Goal: Task Accomplishment & Management: Use online tool/utility

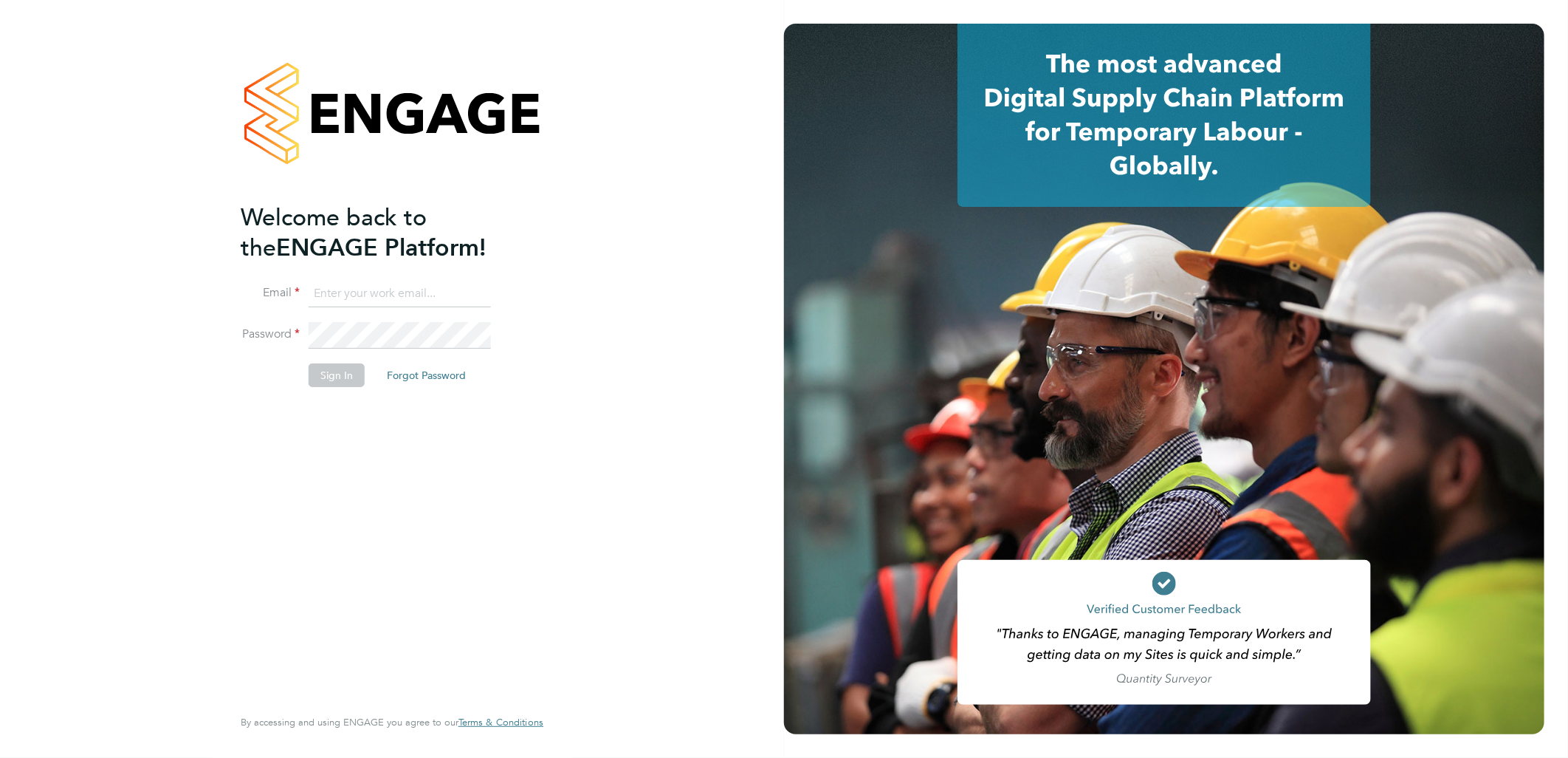
type input "[PERSON_NAME][EMAIL_ADDRESS][PERSON_NAME][DOMAIN_NAME]"
click at [327, 382] on button "Sign In" at bounding box center [337, 375] width 56 height 23
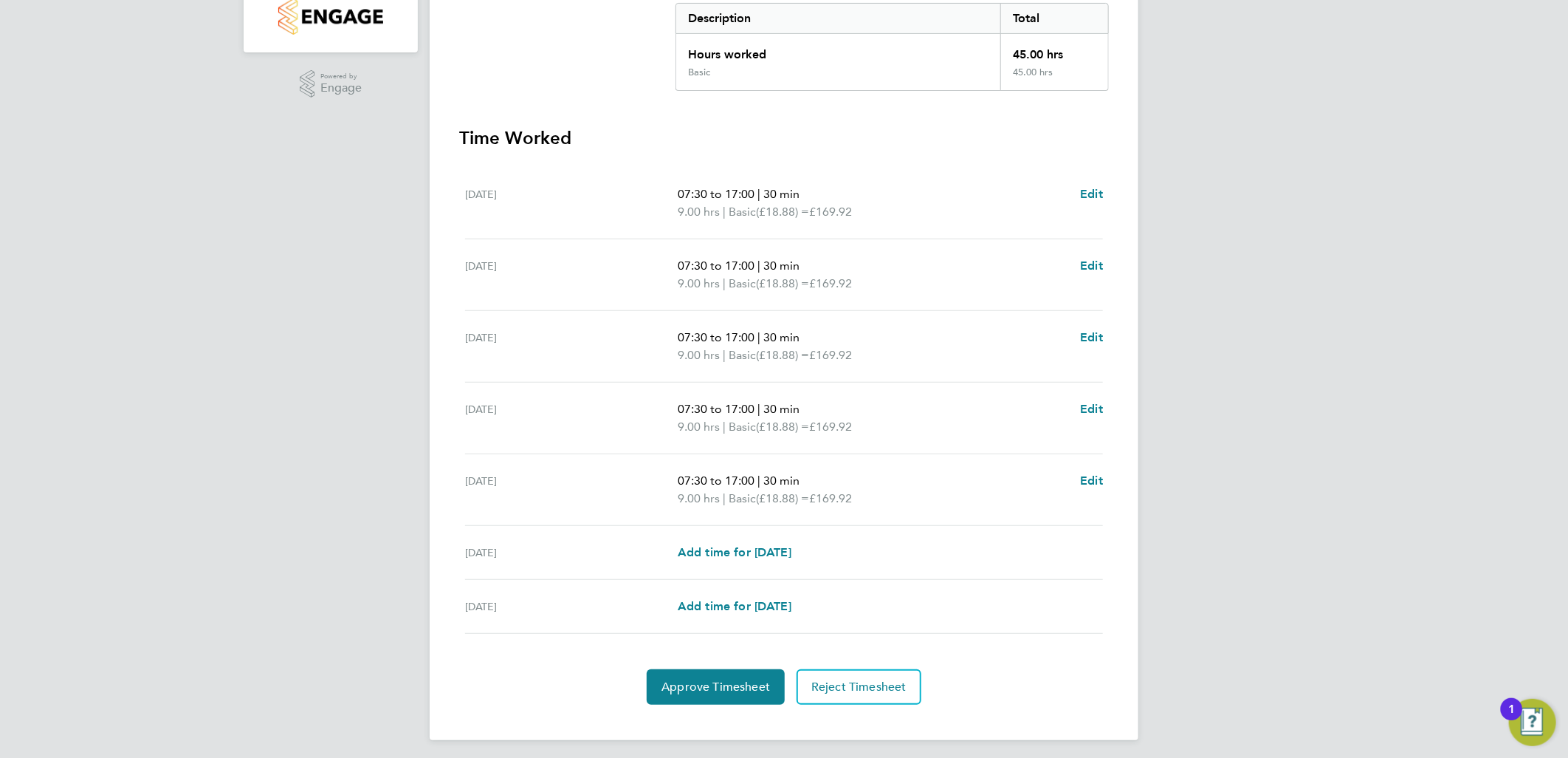
scroll to position [319, 0]
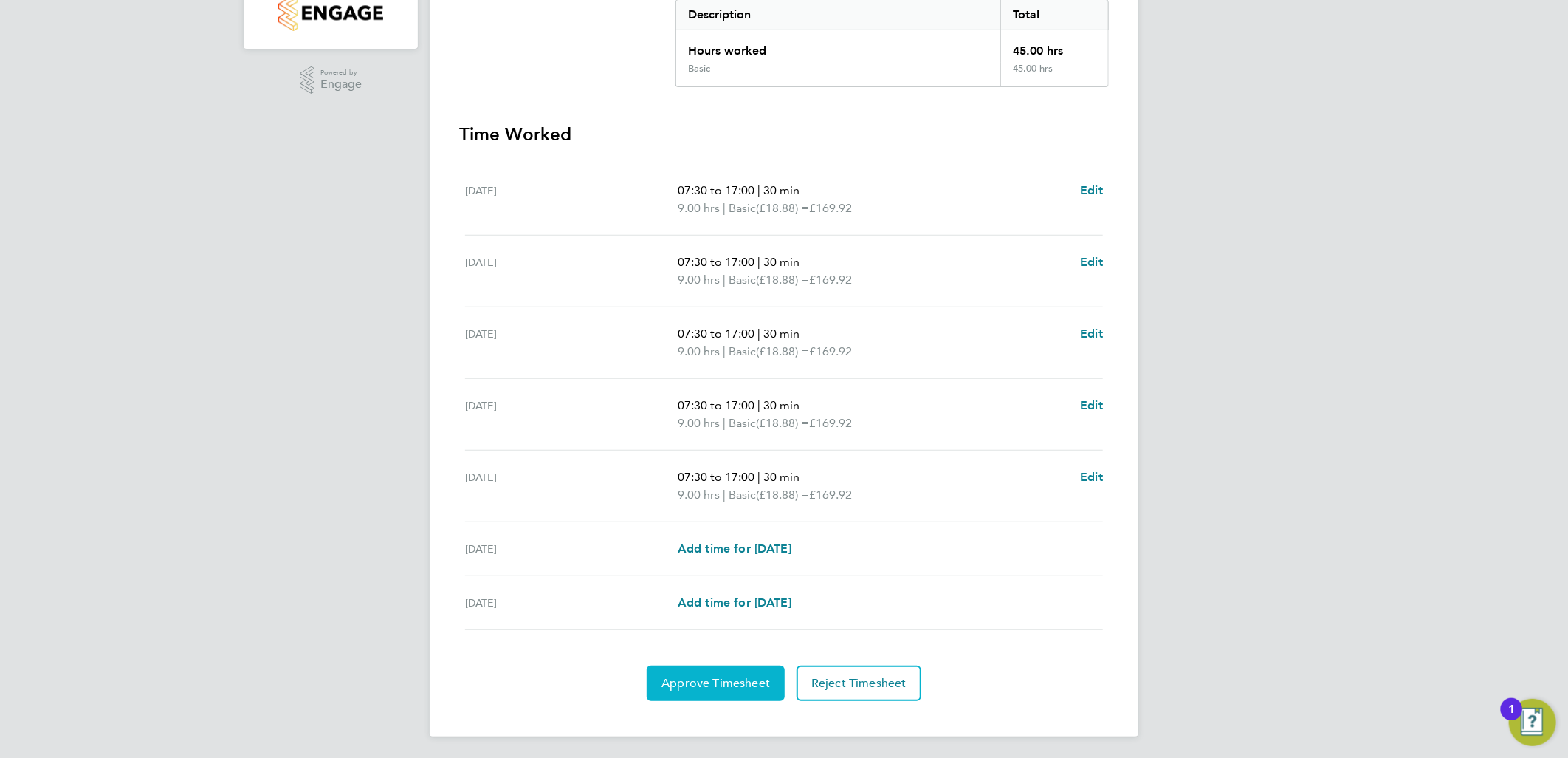
click at [758, 680] on span "Approve Timesheet" at bounding box center [716, 683] width 109 height 15
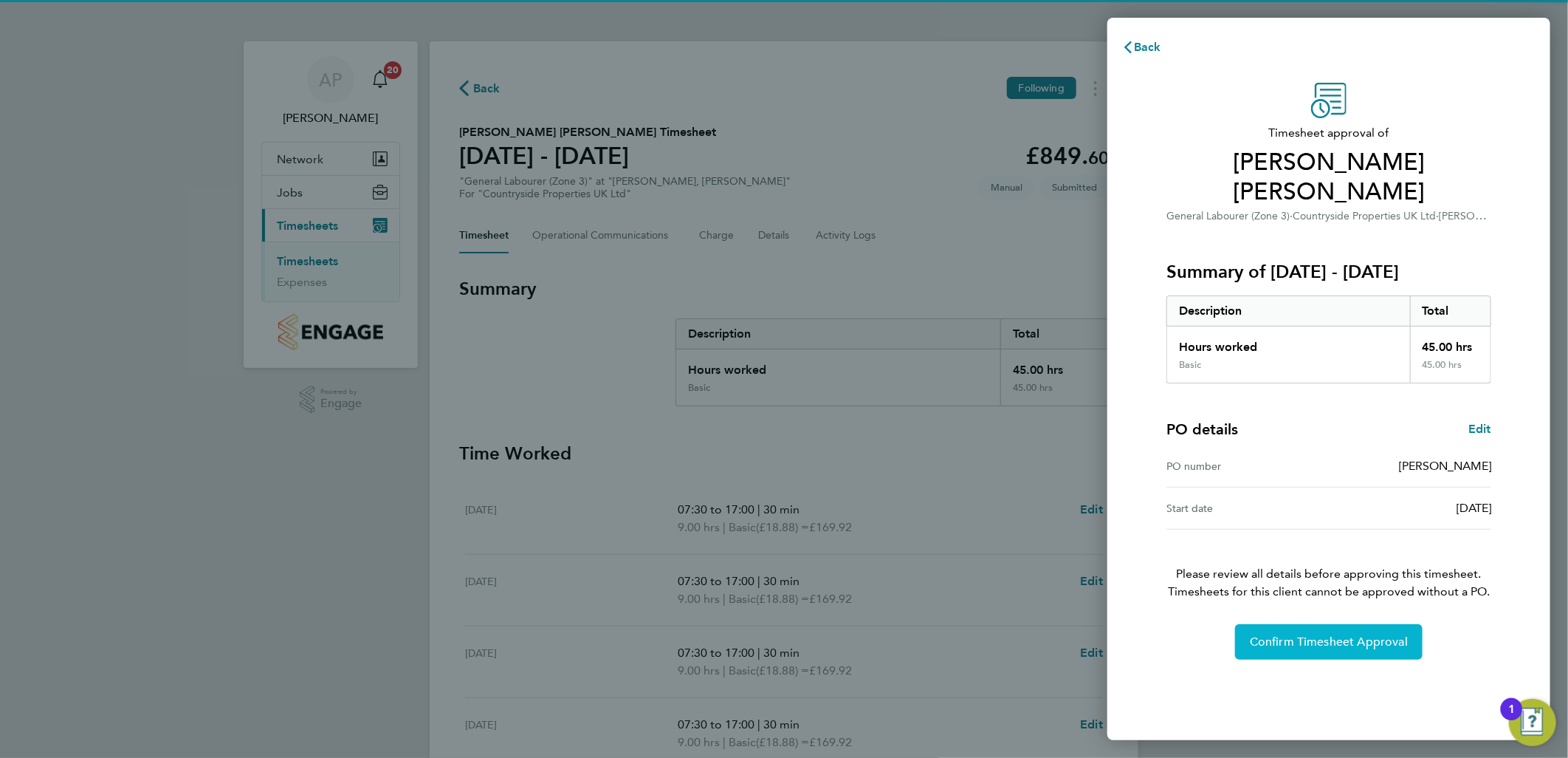
click at [1306, 635] on span "Confirm Timesheet Approval" at bounding box center [1329, 642] width 158 height 15
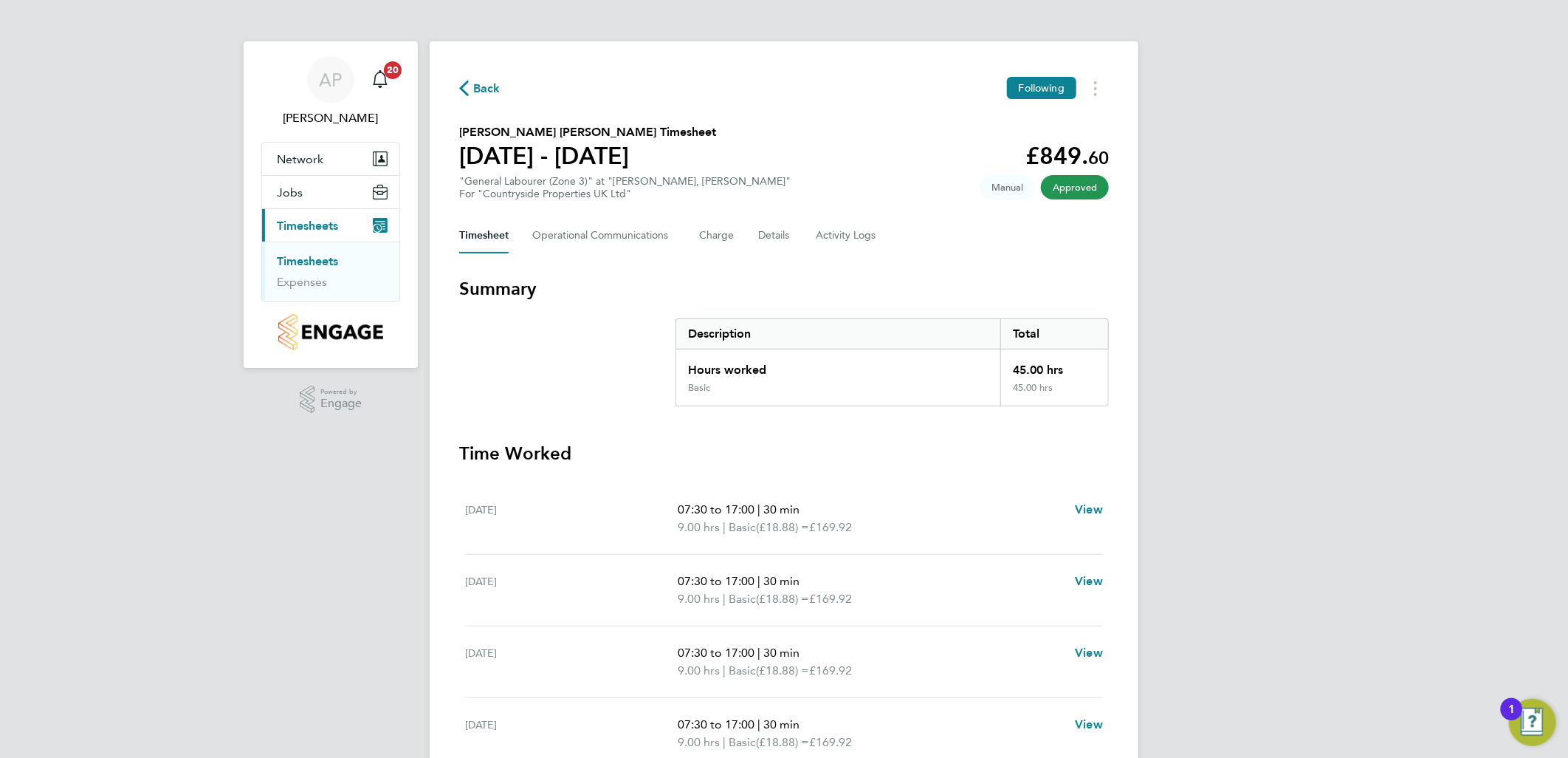
drag, startPoint x: 325, startPoint y: 266, endPoint x: 345, endPoint y: 268, distance: 20.1
click at [325, 266] on link "Timesheets" at bounding box center [307, 261] width 61 height 14
